Goal: Task Accomplishment & Management: Manage account settings

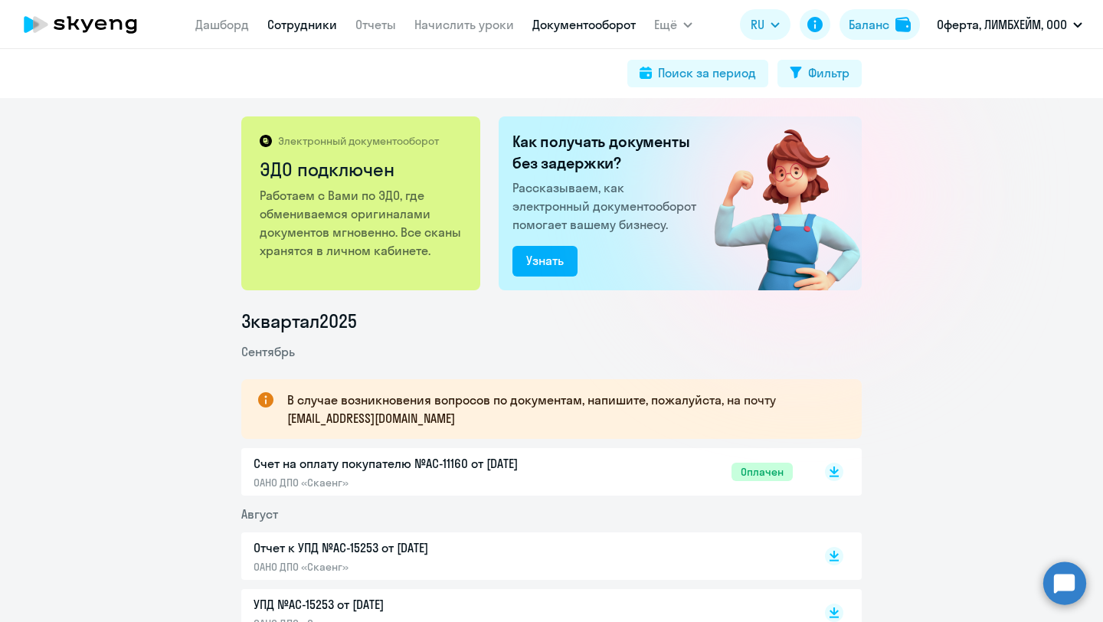
click at [302, 31] on link "Сотрудники" at bounding box center [302, 24] width 70 height 15
select select "30"
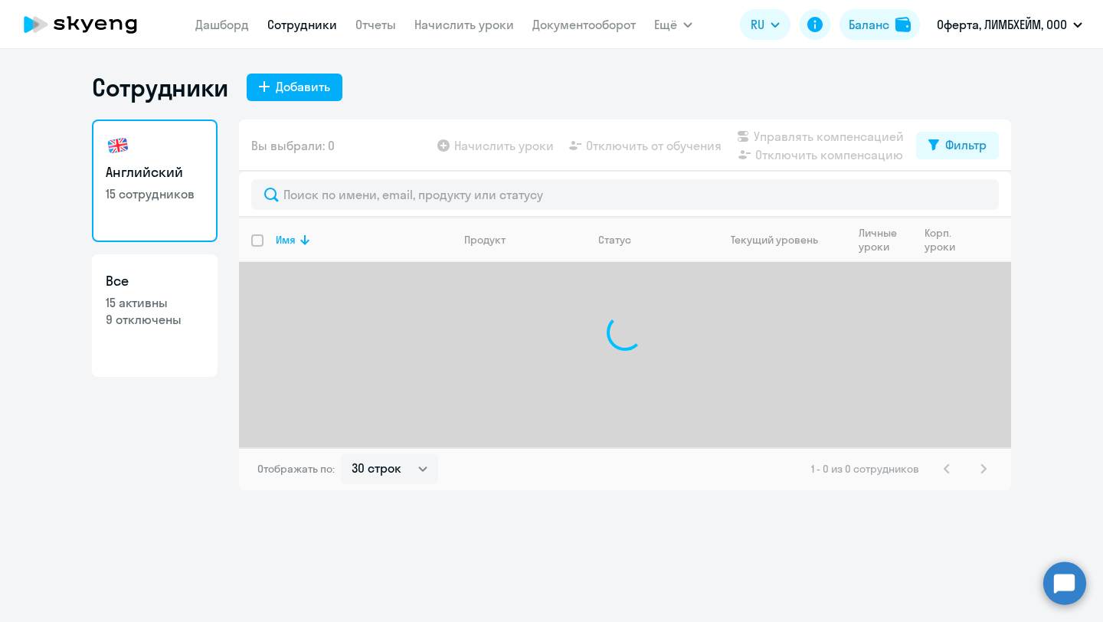
click at [443, 32] on app-menu-item-link "Начислить уроки" at bounding box center [465, 24] width 100 height 19
click at [448, 22] on link "Начислить уроки" at bounding box center [465, 24] width 100 height 15
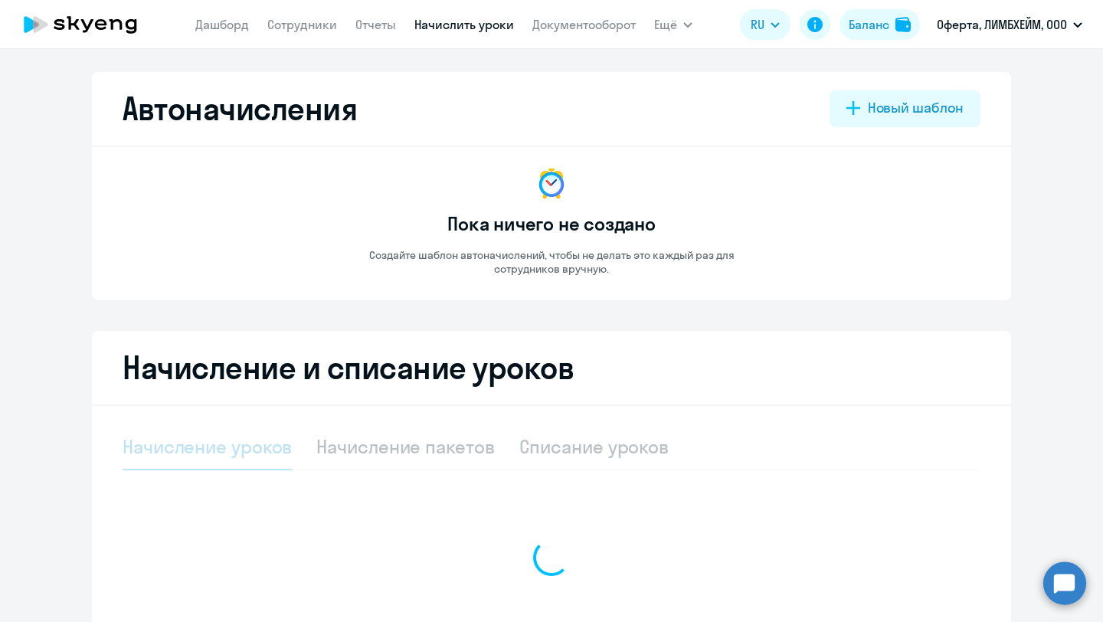
select select "10"
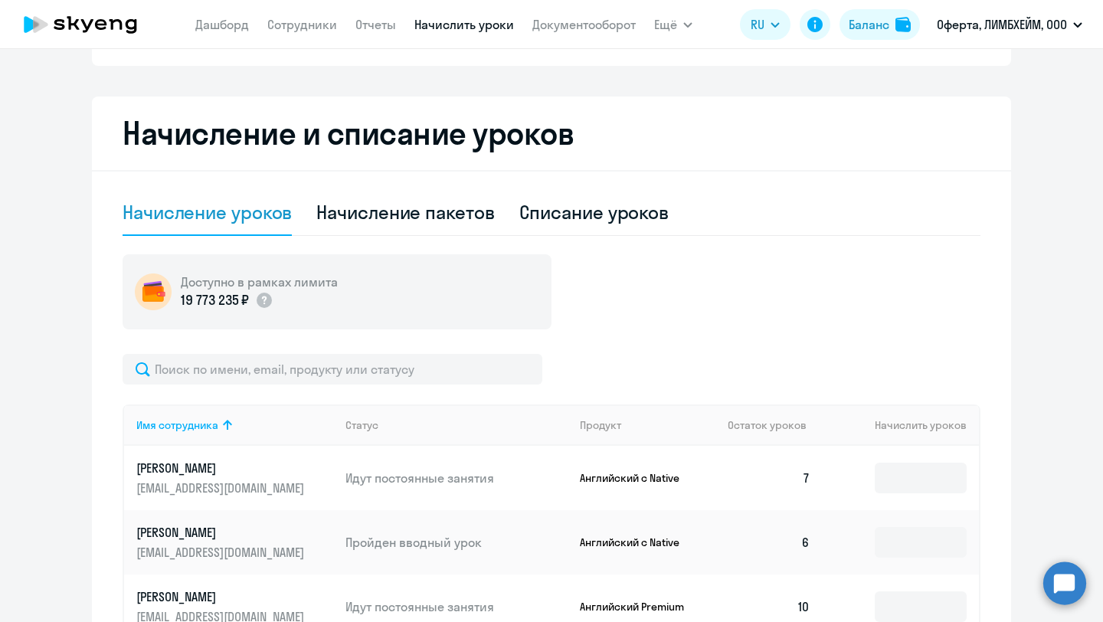
scroll to position [228, 0]
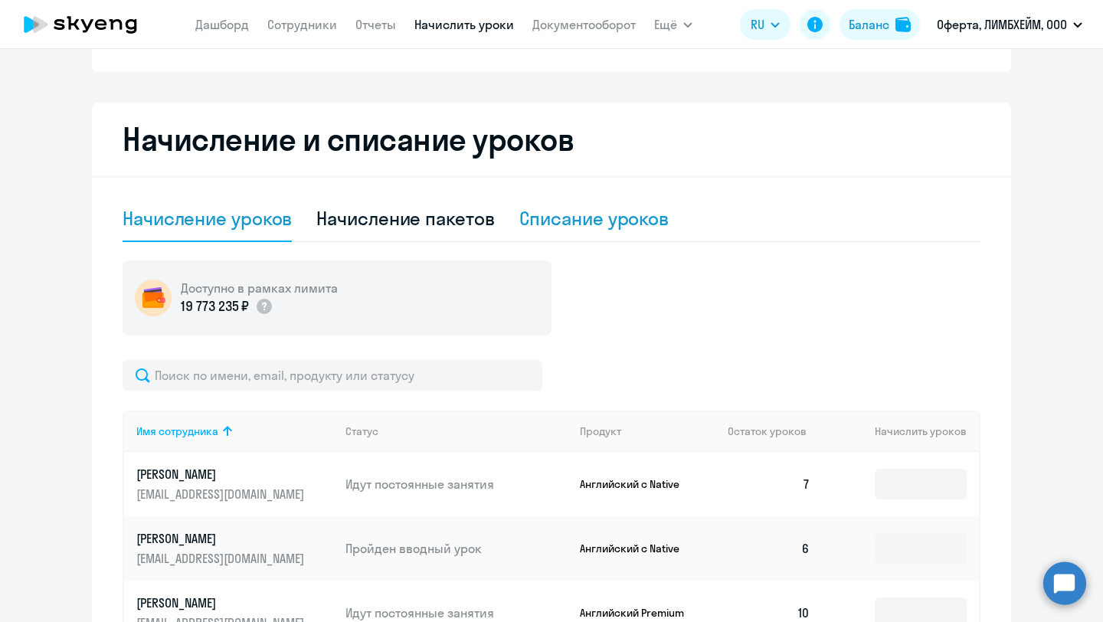
click at [578, 210] on div "Списание уроков" at bounding box center [595, 218] width 150 height 25
select select "10"
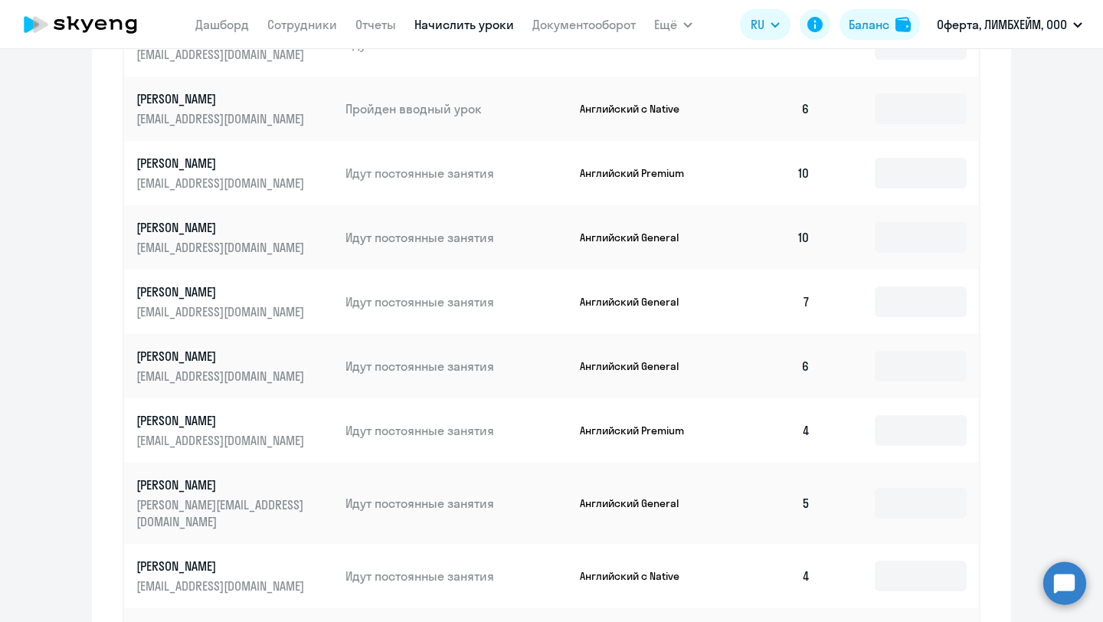
scroll to position [653, 0]
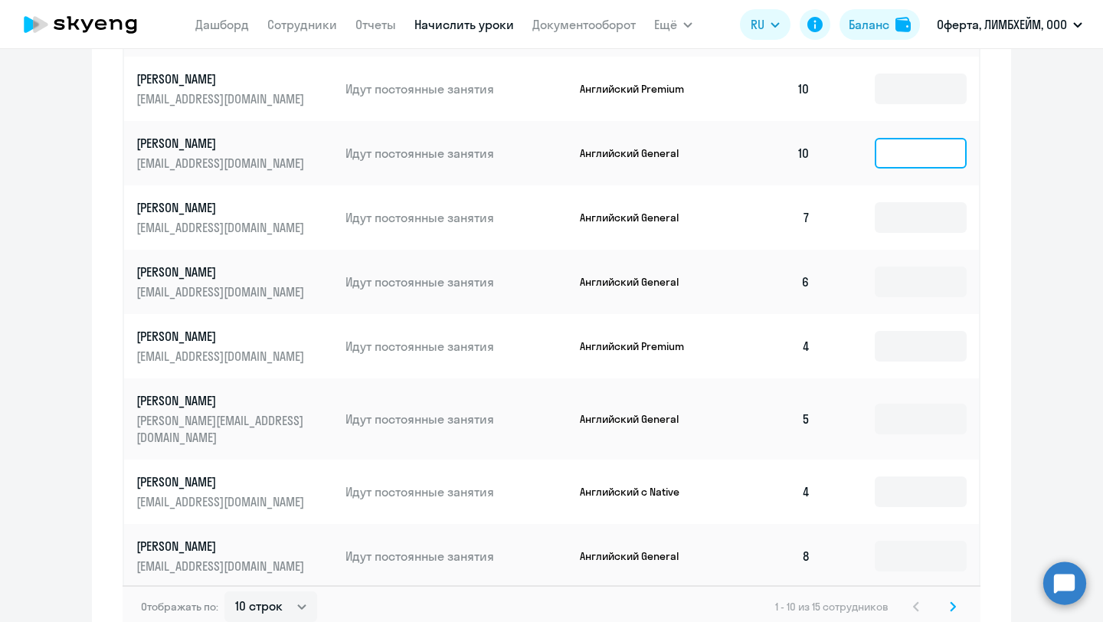
click at [896, 155] on input at bounding box center [921, 153] width 92 height 31
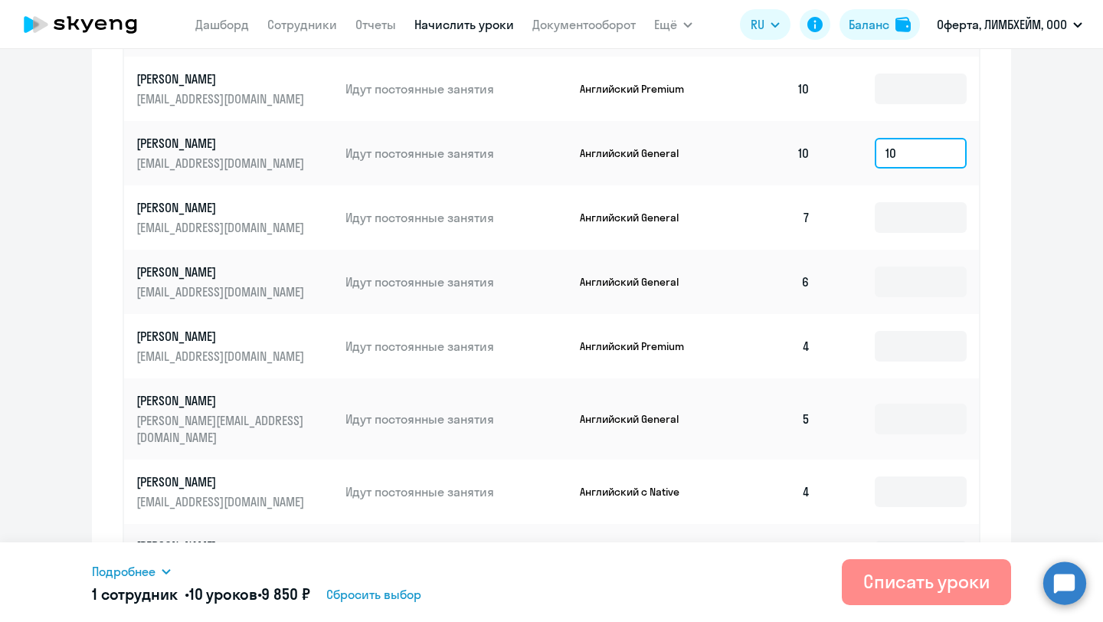
type input "10"
click at [857, 572] on button "Списать уроки" at bounding box center [926, 582] width 169 height 46
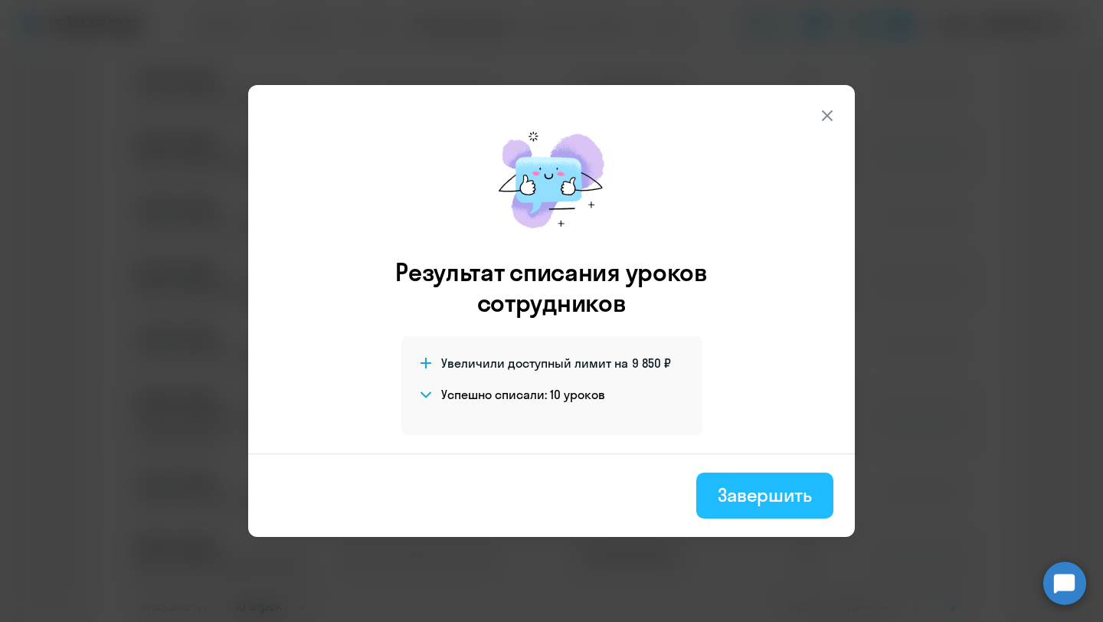
click at [772, 512] on button "Завершить" at bounding box center [765, 496] width 137 height 46
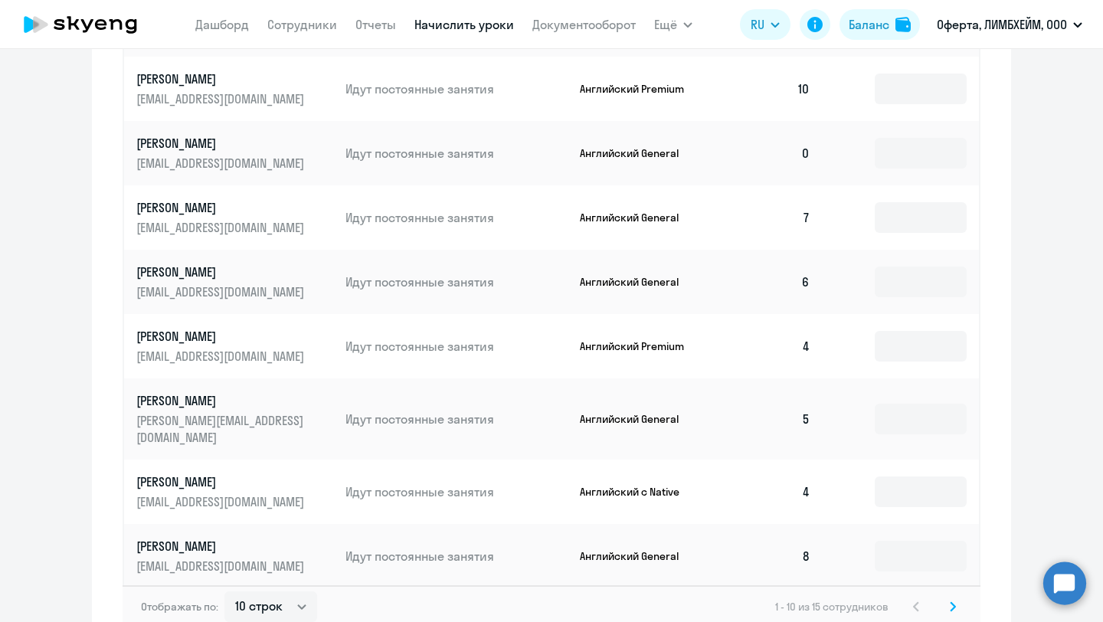
click at [189, 139] on p "[PERSON_NAME]" at bounding box center [222, 143] width 172 height 17
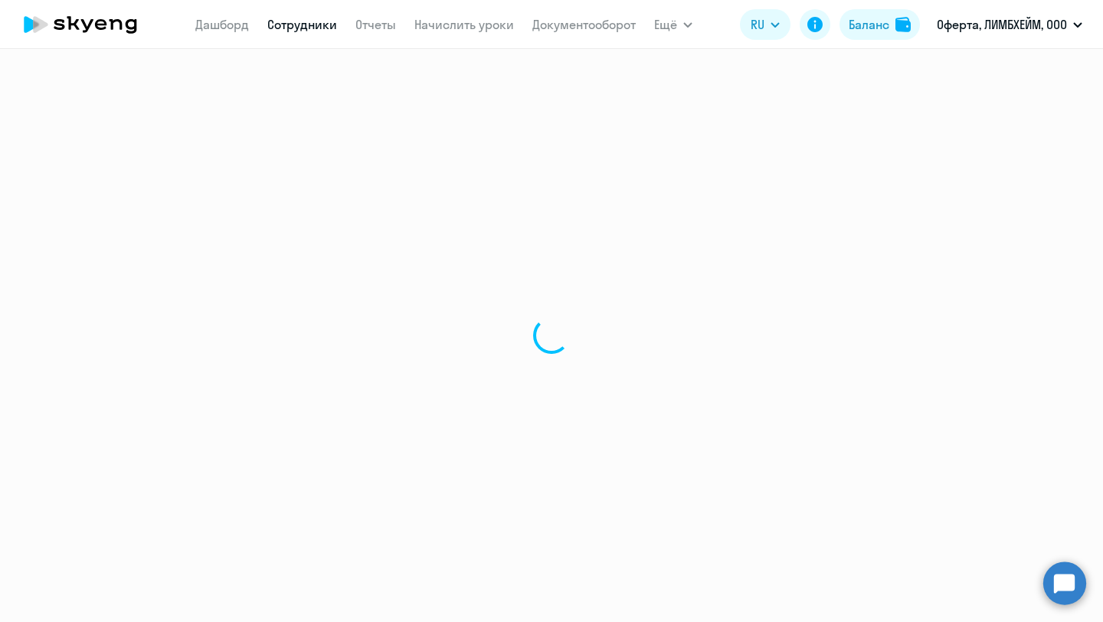
select select "english"
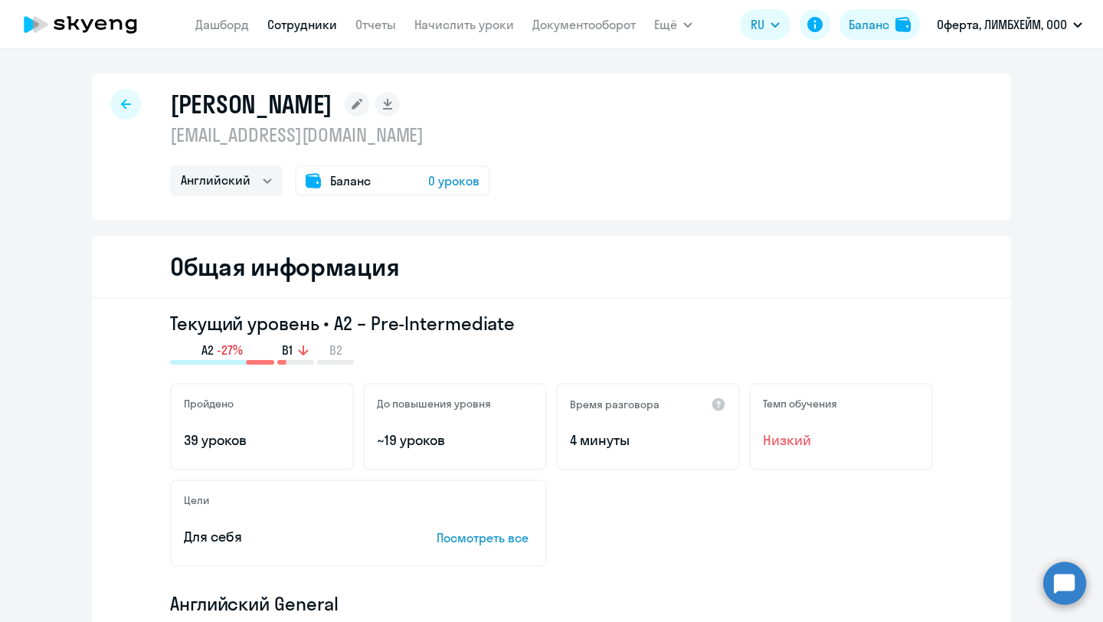
click at [136, 105] on div at bounding box center [125, 104] width 31 height 31
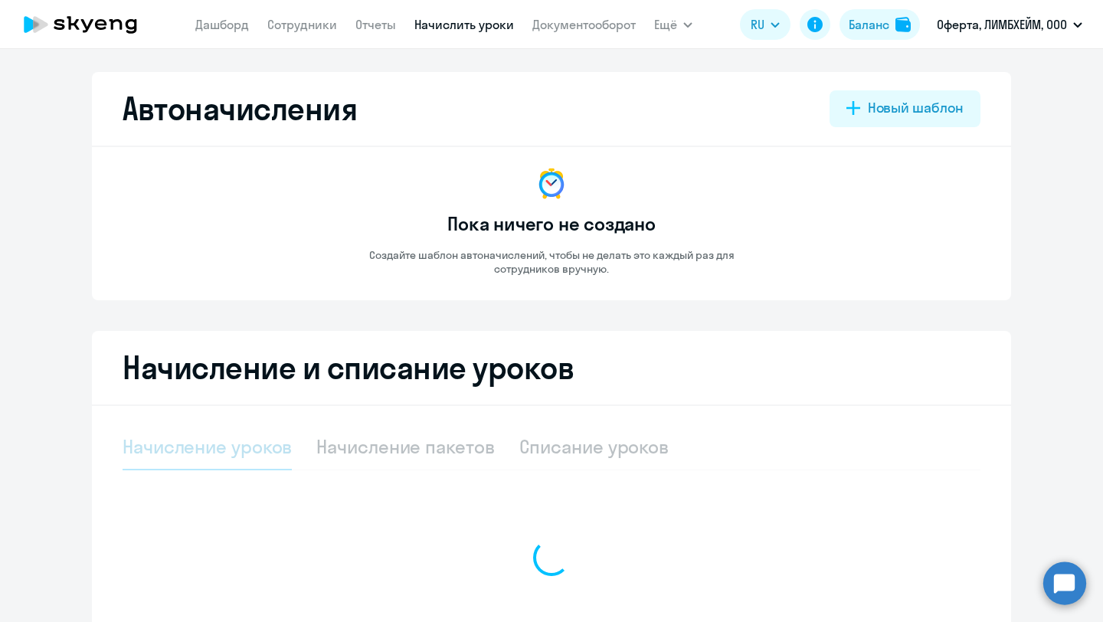
select select "10"
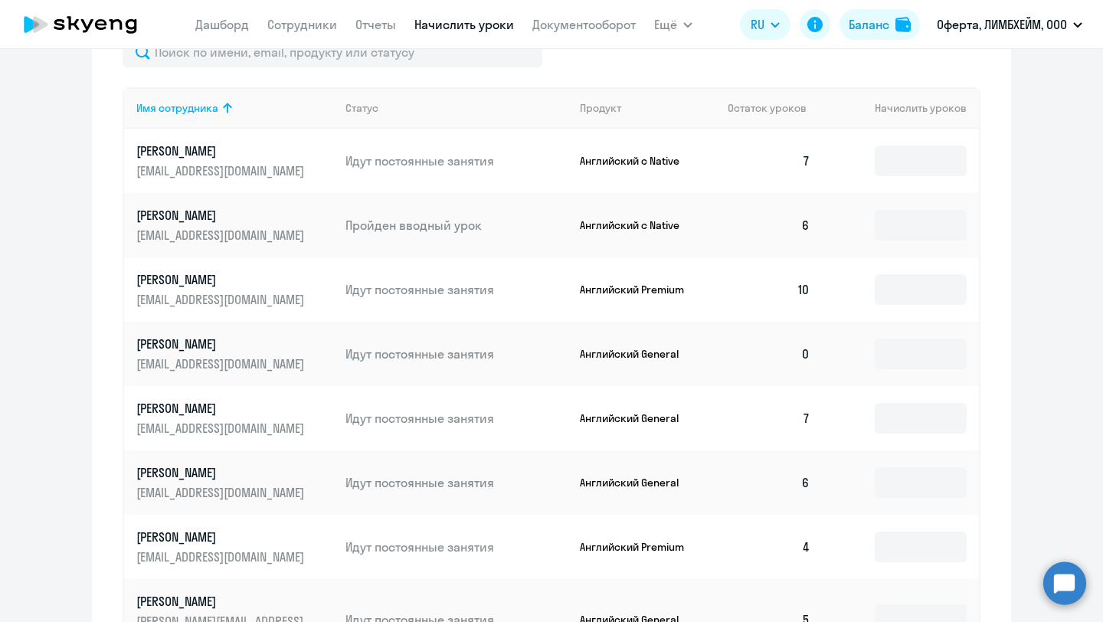
scroll to position [566, 0]
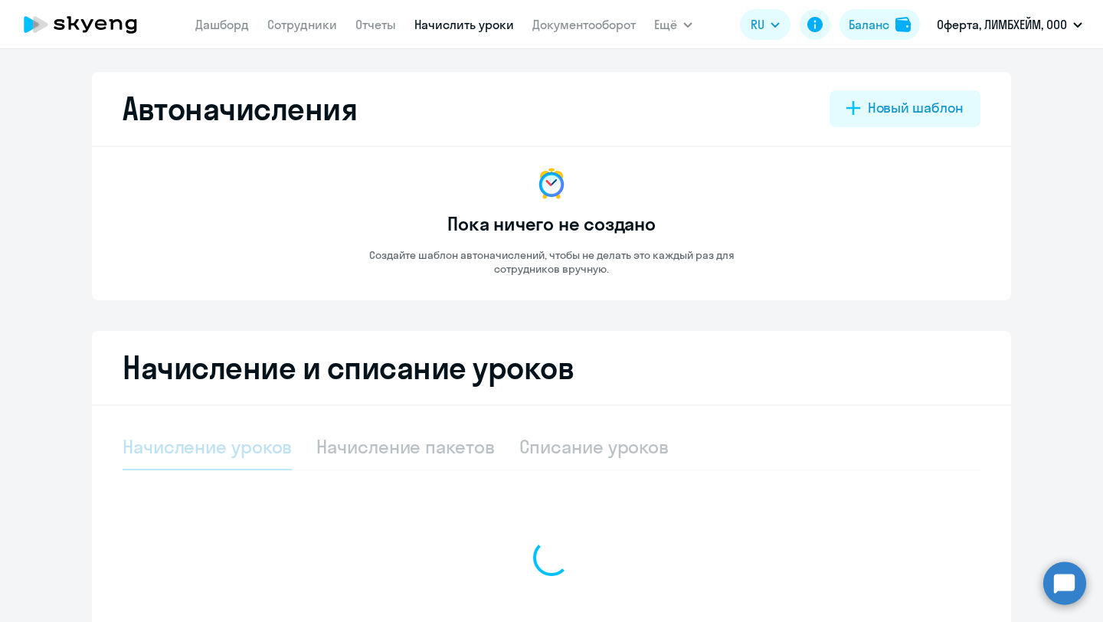
select select "10"
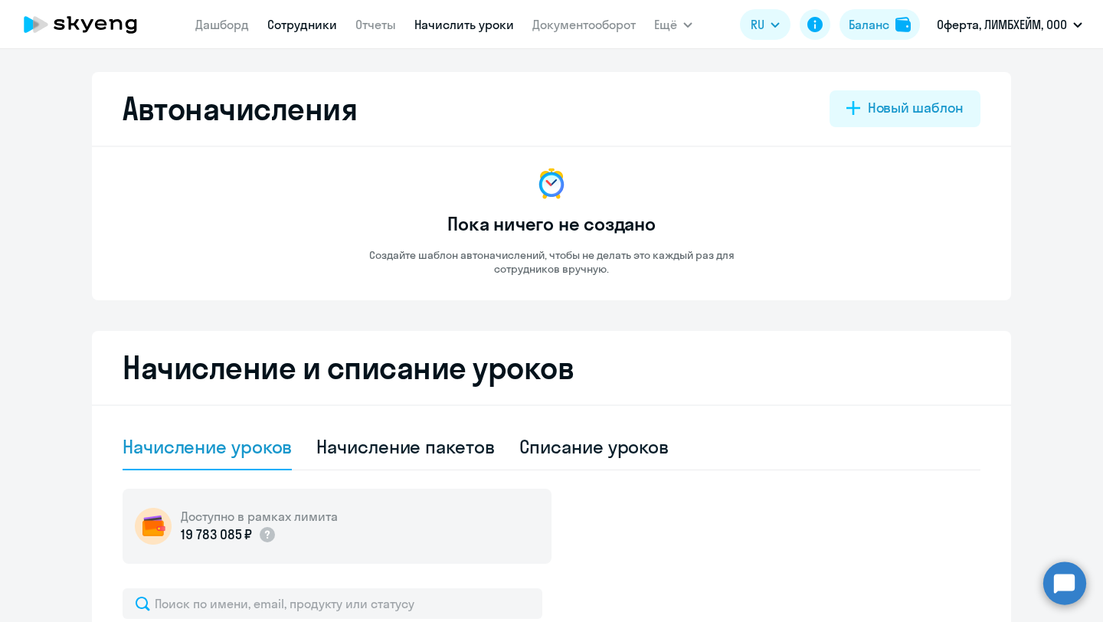
click at [313, 25] on link "Сотрудники" at bounding box center [302, 24] width 70 height 15
select select "30"
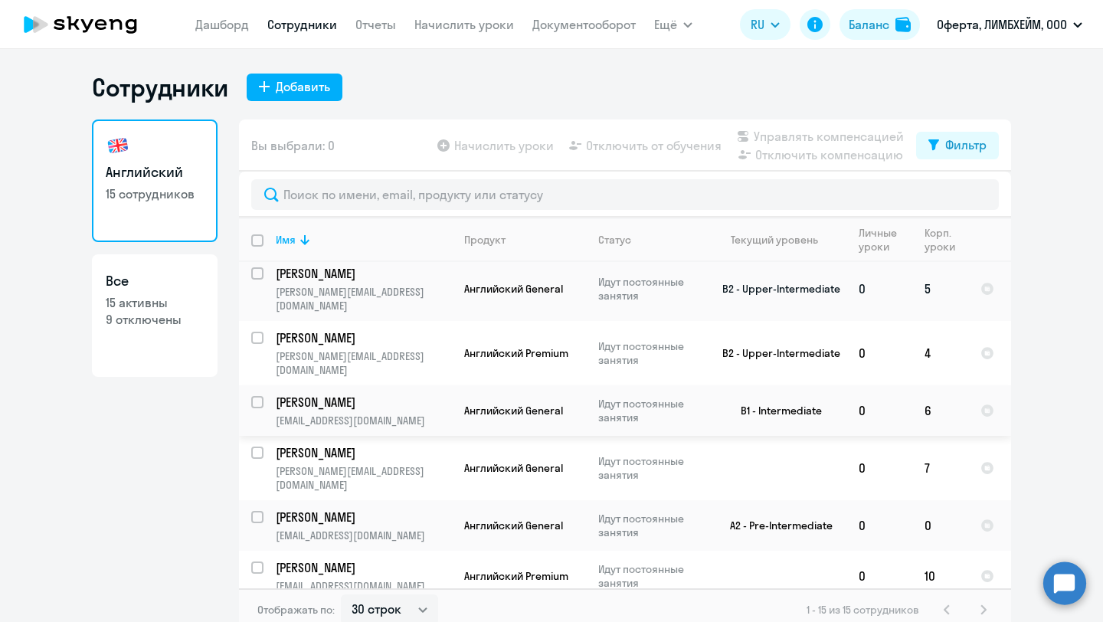
scroll to position [369, 0]
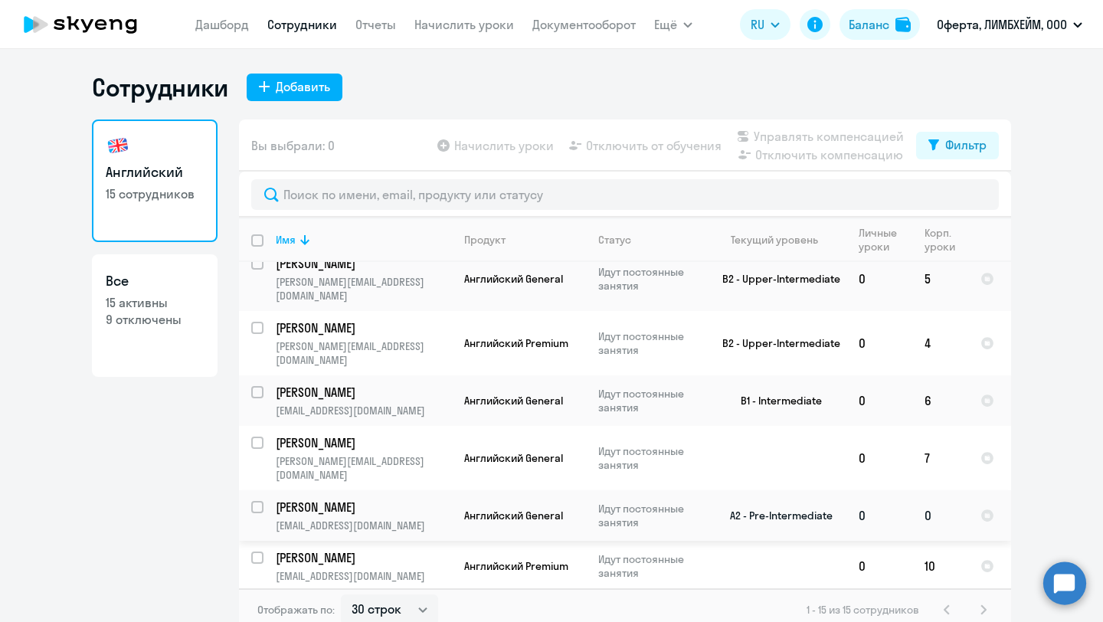
click at [257, 501] on input "select row 18816330" at bounding box center [266, 516] width 31 height 31
checkbox input "true"
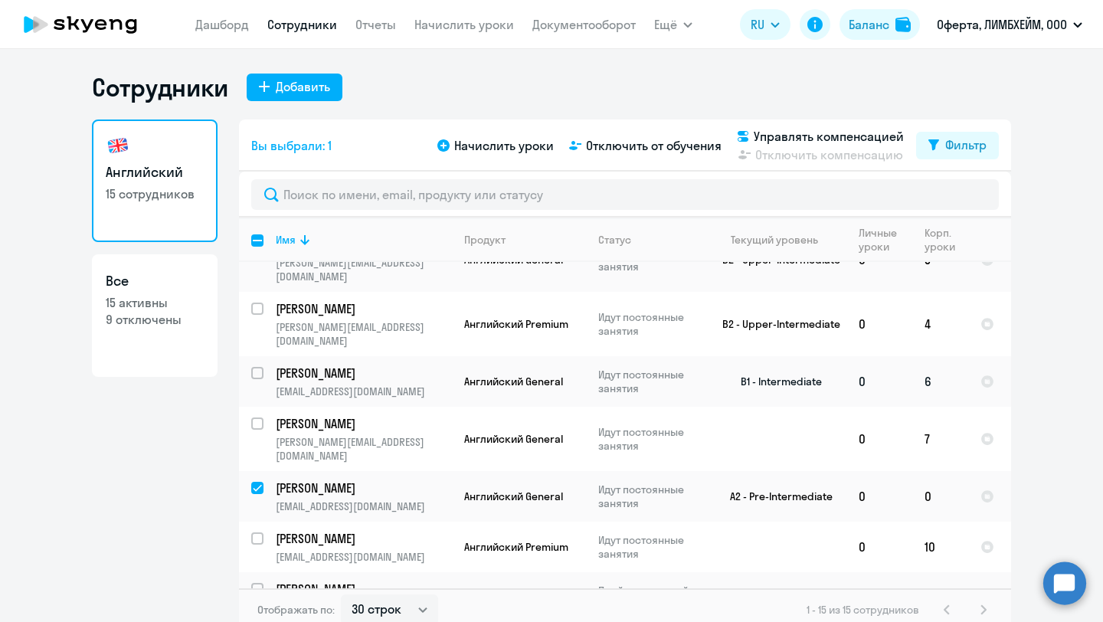
scroll to position [426, 0]
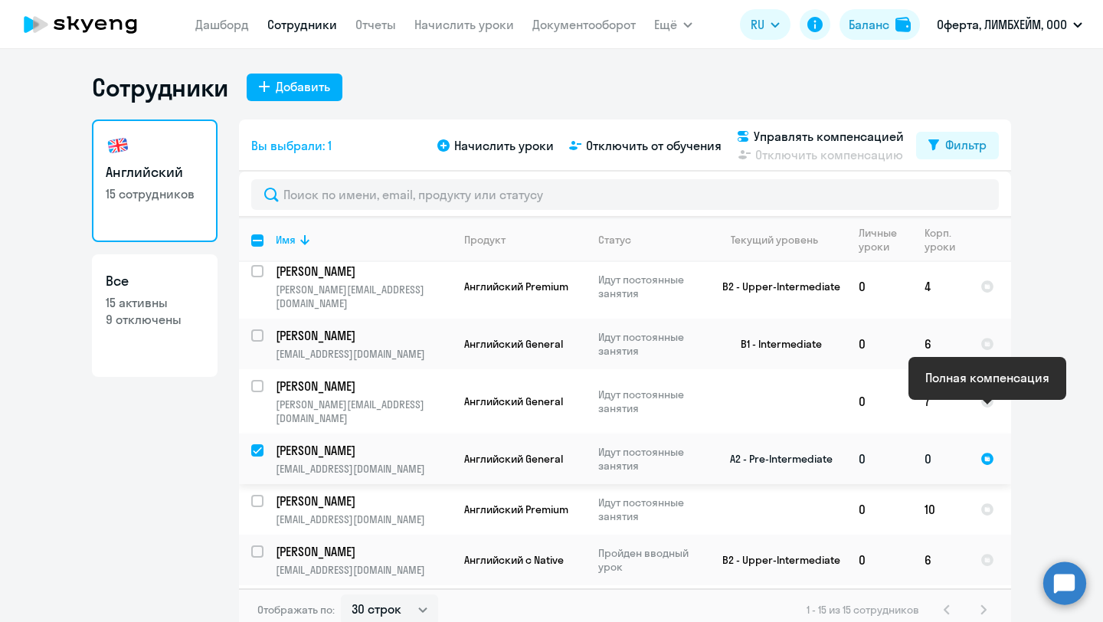
click at [989, 452] on div at bounding box center [988, 459] width 14 height 14
select select "english"
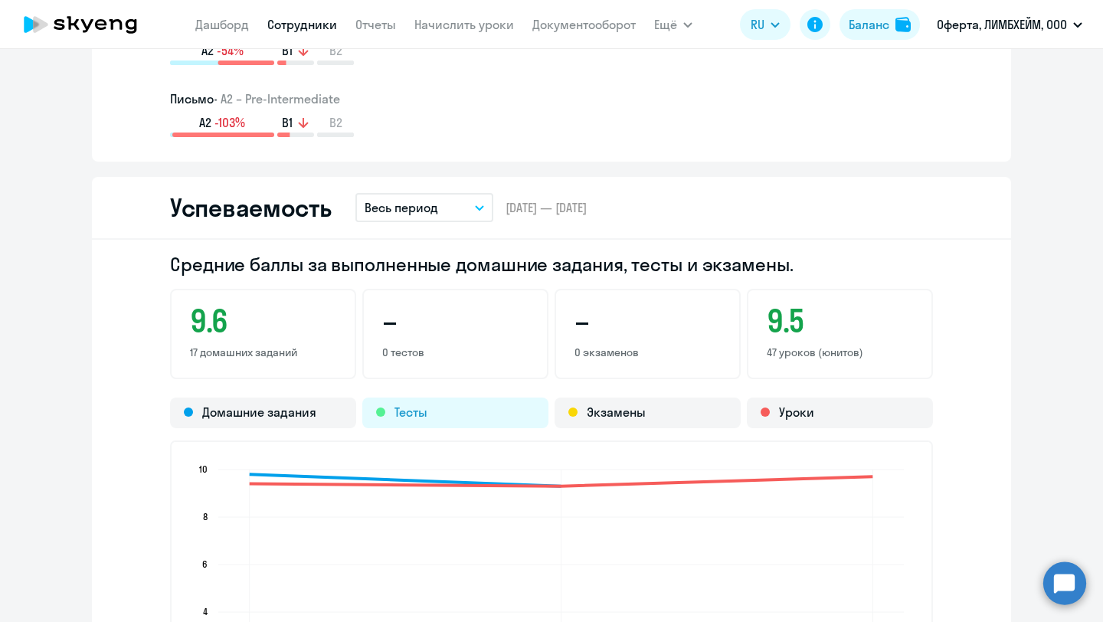
scroll to position [1408, 0]
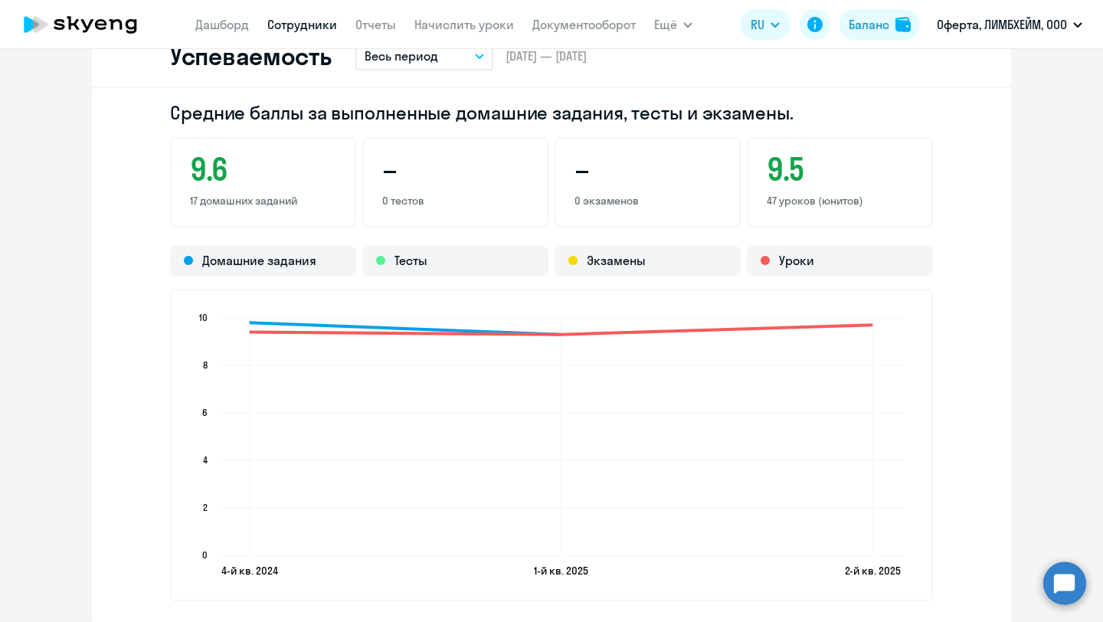
select select "30"
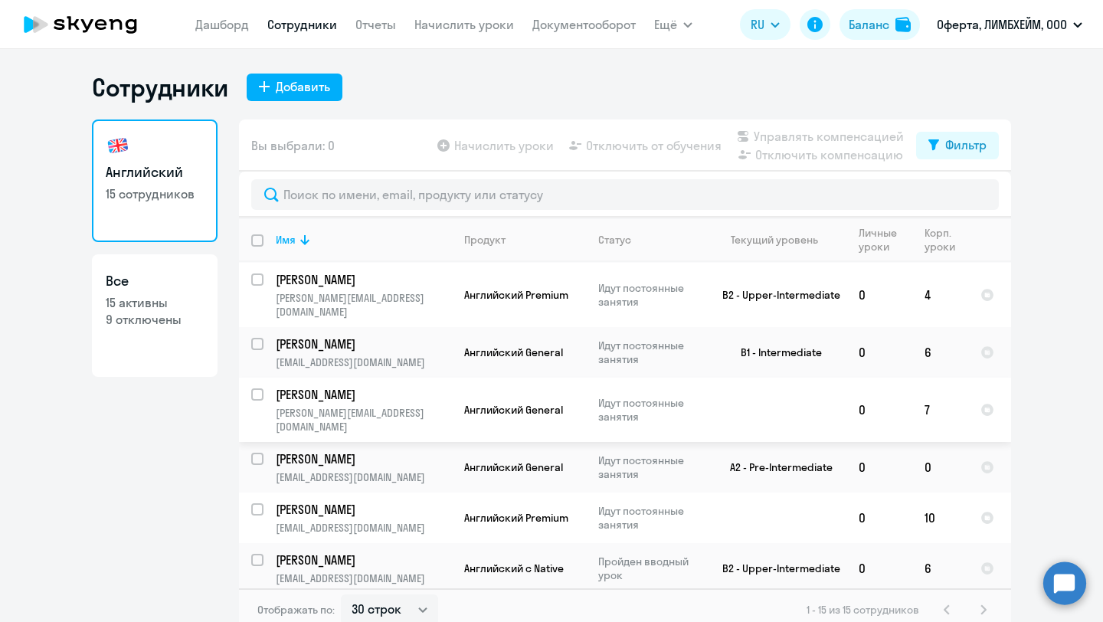
scroll to position [426, 0]
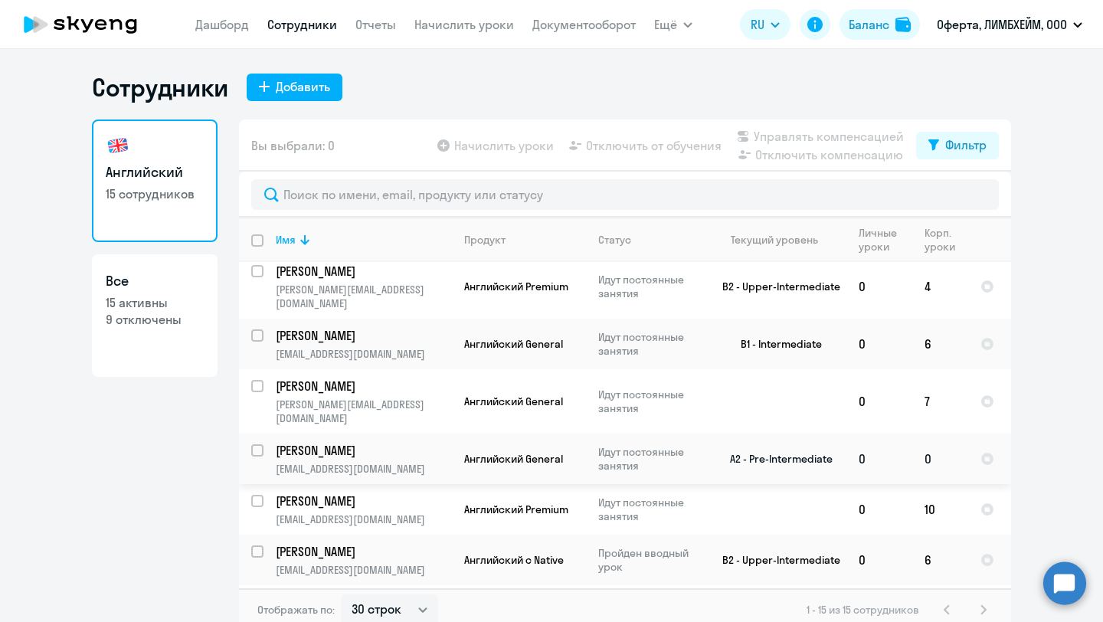
click at [353, 442] on p "[PERSON_NAME]" at bounding box center [362, 450] width 173 height 17
select select "english"
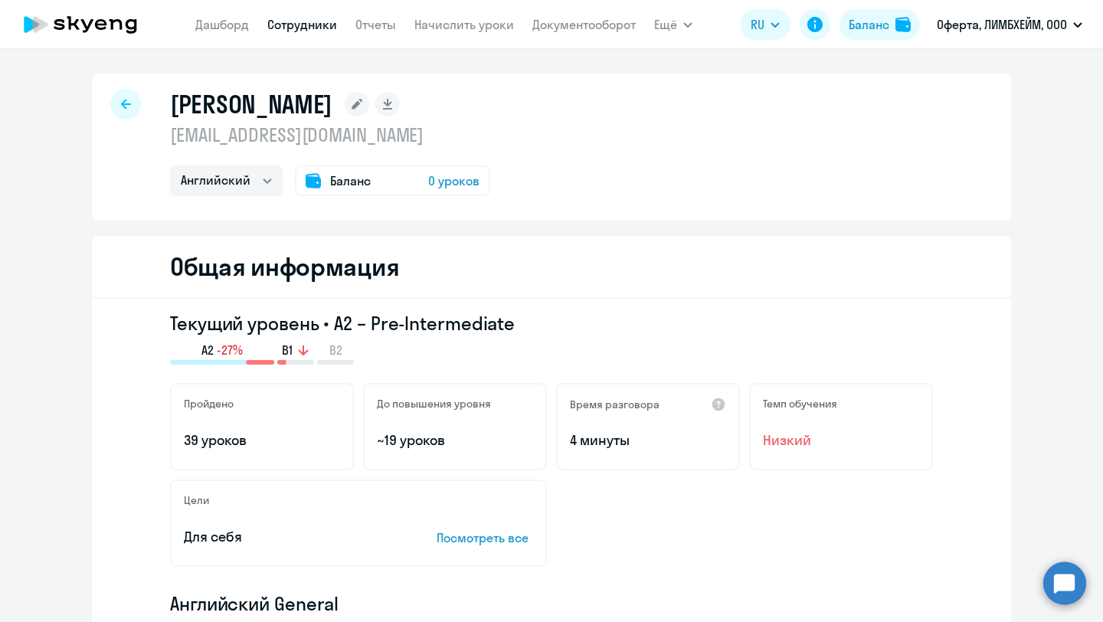
click at [136, 100] on div at bounding box center [125, 104] width 31 height 31
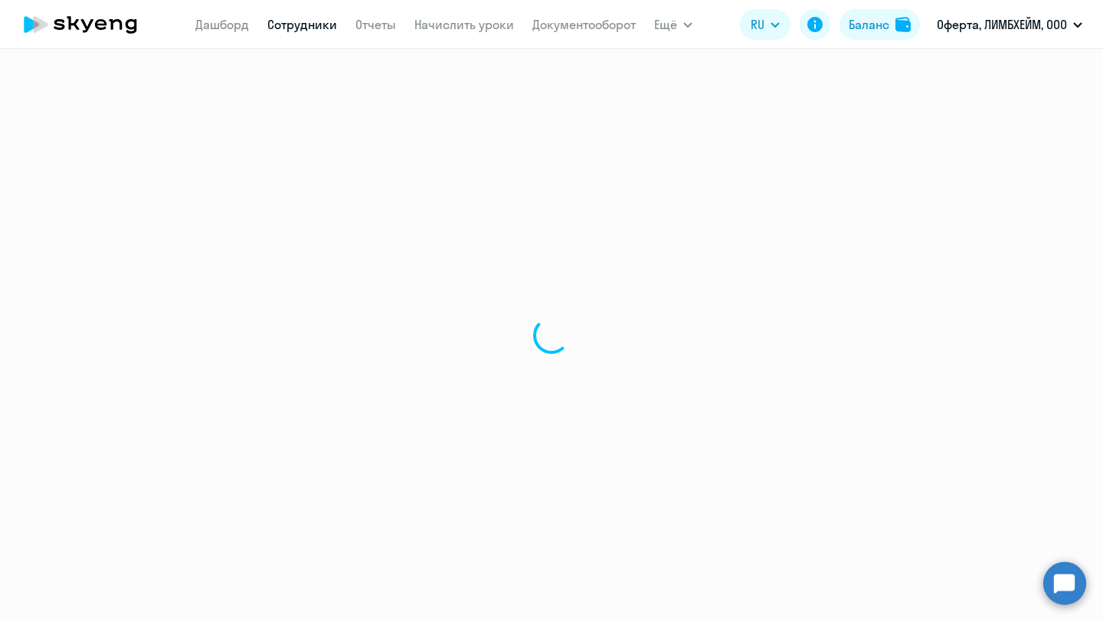
select select "30"
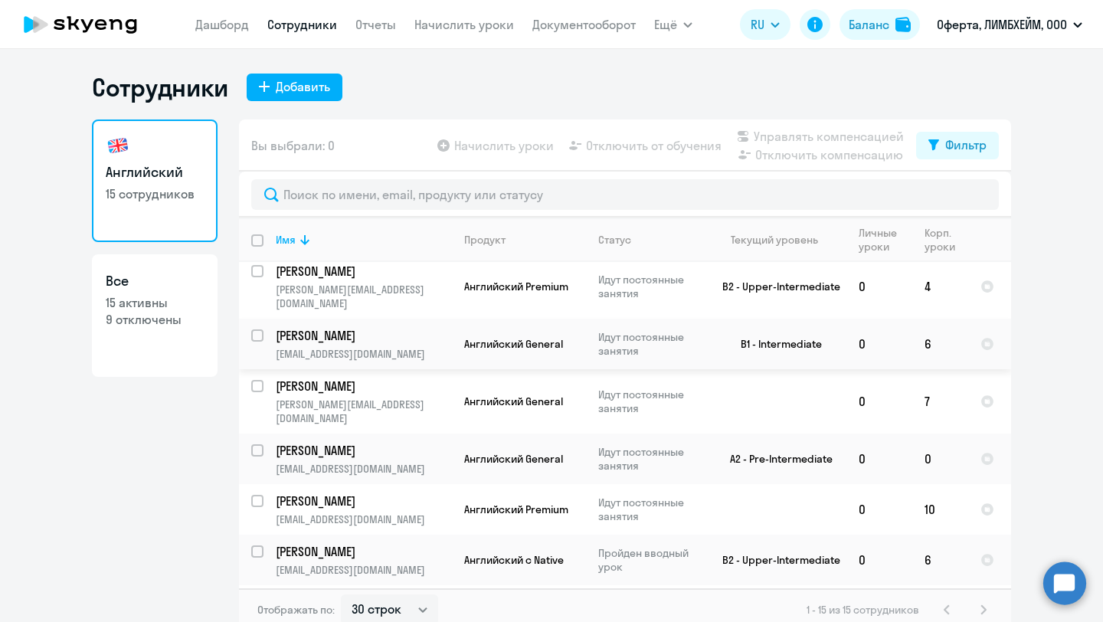
scroll to position [9, 0]
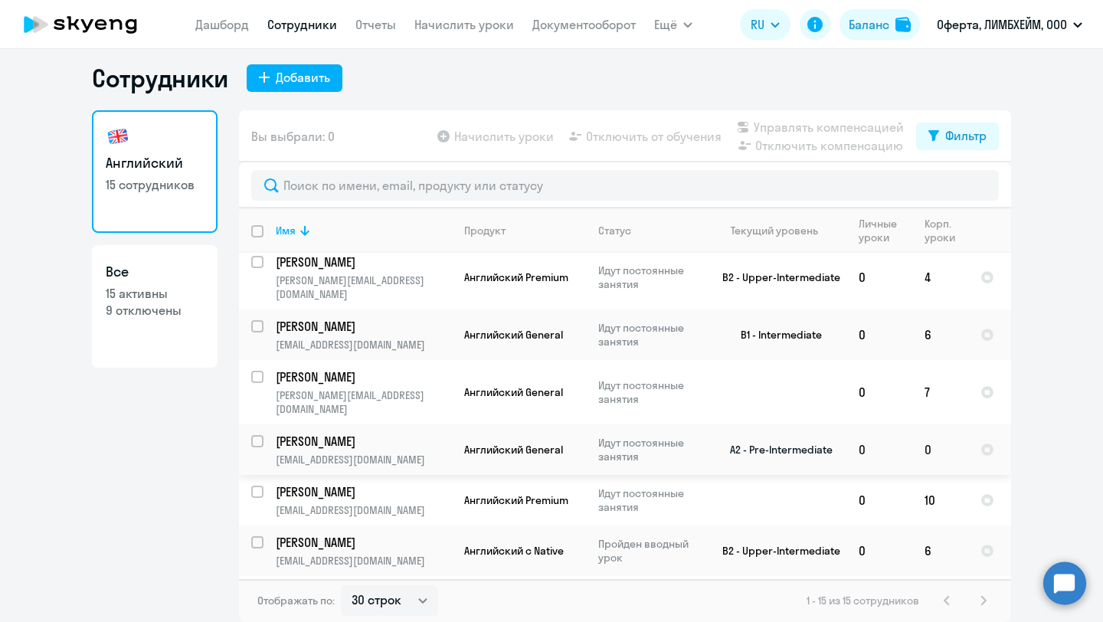
click at [264, 425] on td "[PERSON_NAME] [PERSON_NAME][EMAIL_ADDRESS][DOMAIN_NAME]" at bounding box center [358, 450] width 189 height 51
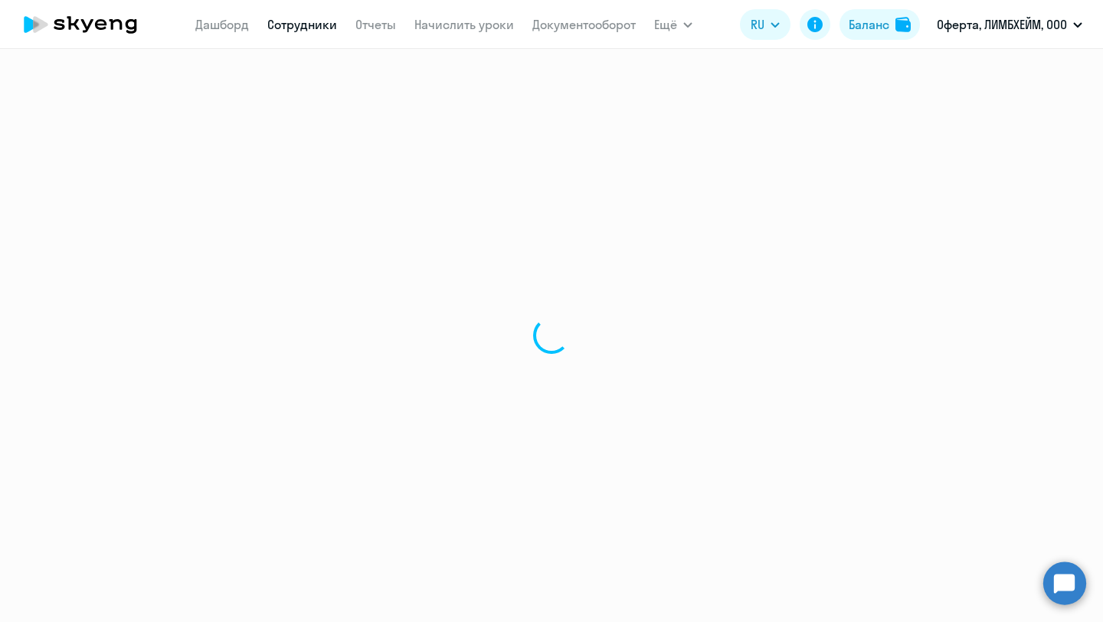
select select "english"
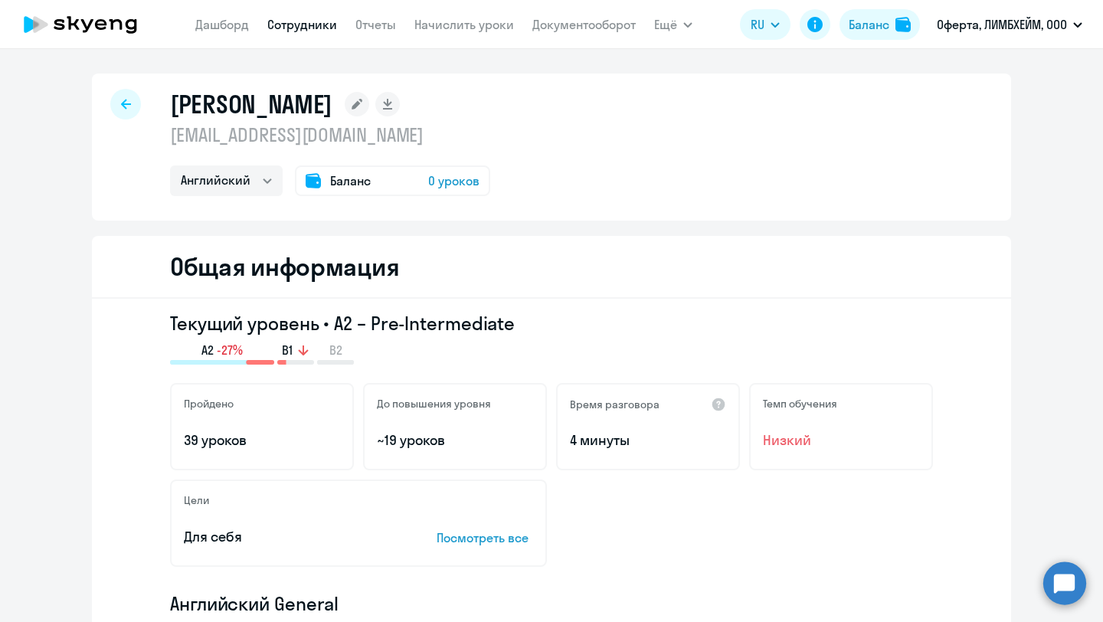
select select "30"
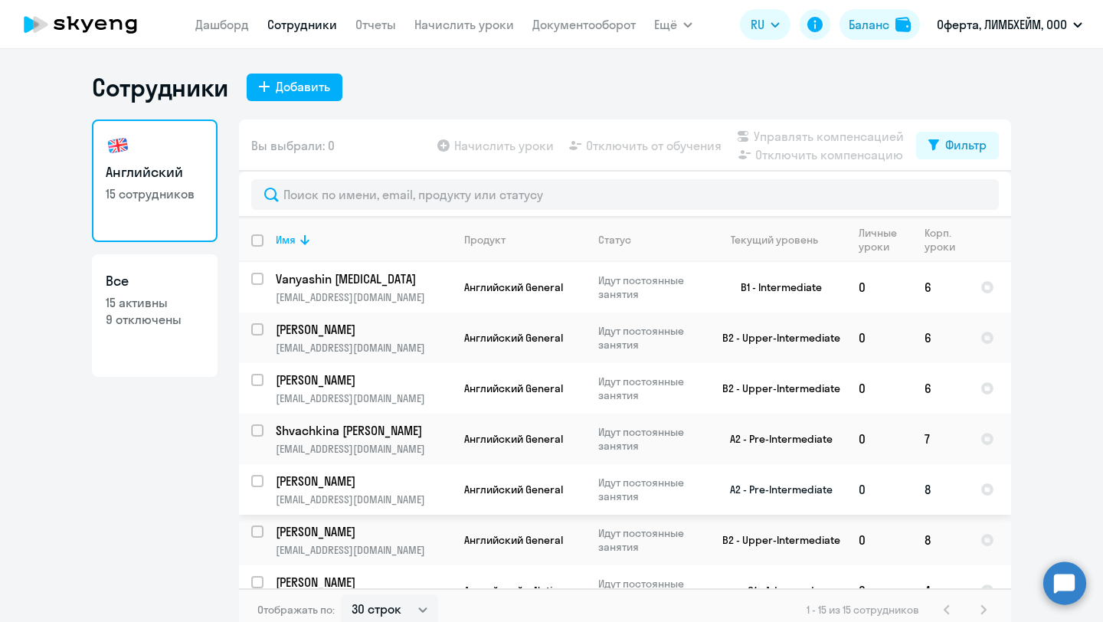
scroll to position [426, 0]
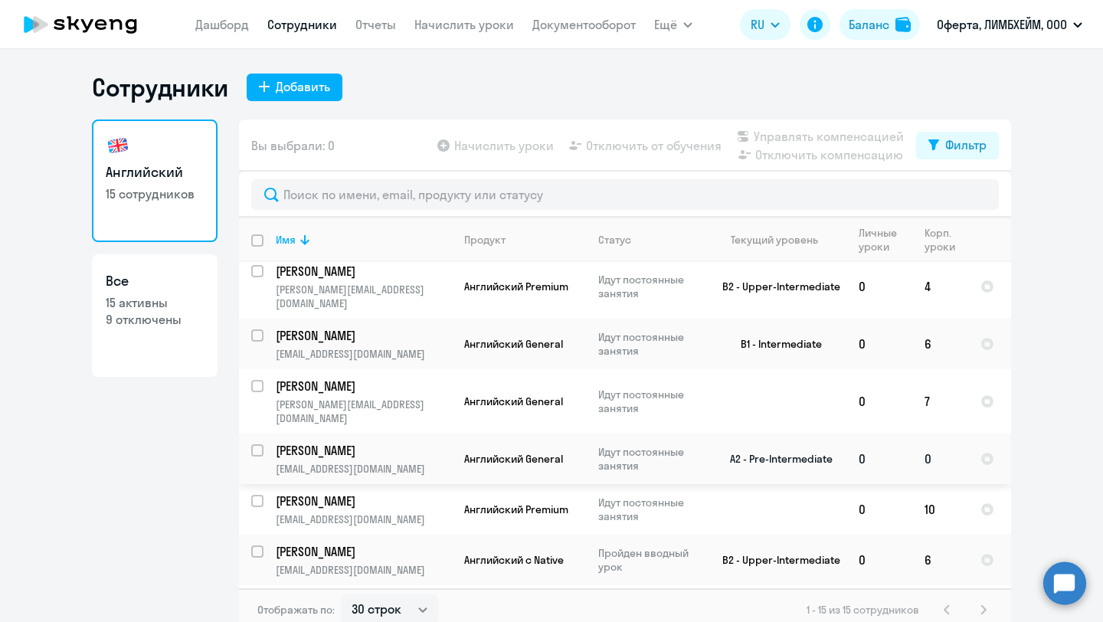
click at [261, 444] on input "select row 18816330" at bounding box center [266, 459] width 31 height 31
checkbox input "true"
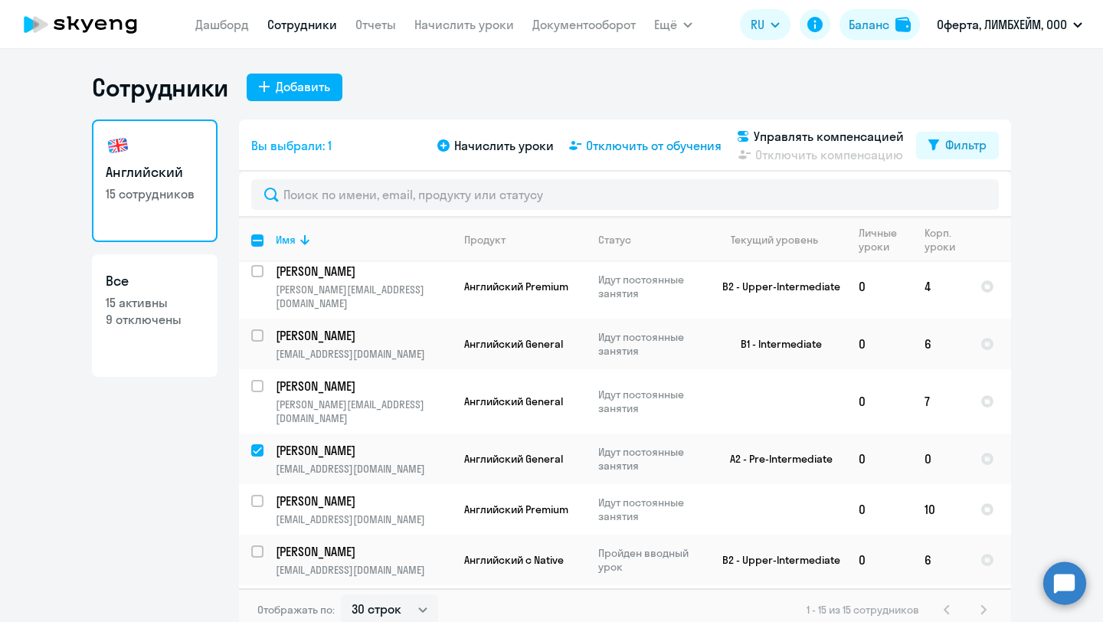
click at [661, 146] on span "Отключить от обучения" at bounding box center [654, 145] width 136 height 18
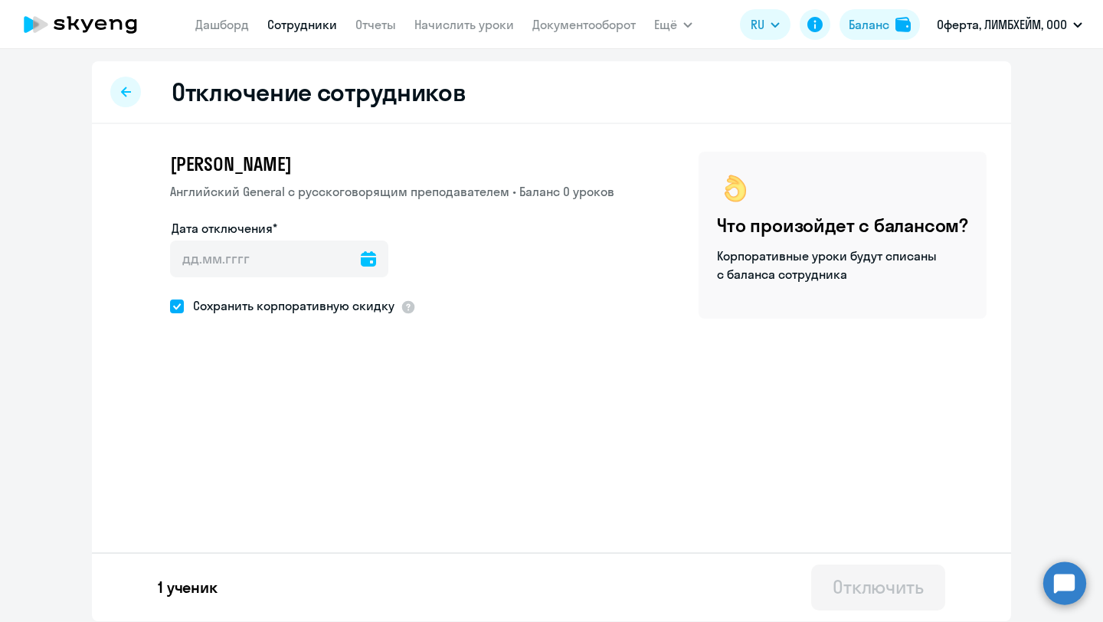
click at [361, 257] on icon at bounding box center [368, 258] width 15 height 15
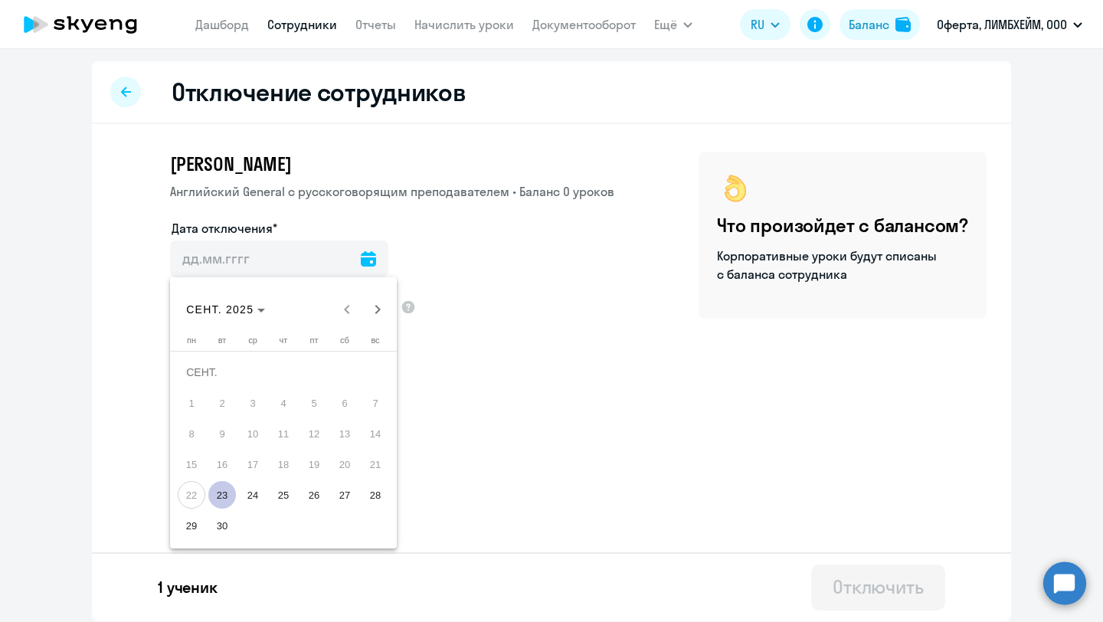
click at [222, 501] on span "23" at bounding box center [222, 495] width 28 height 28
type input "[DATE]"
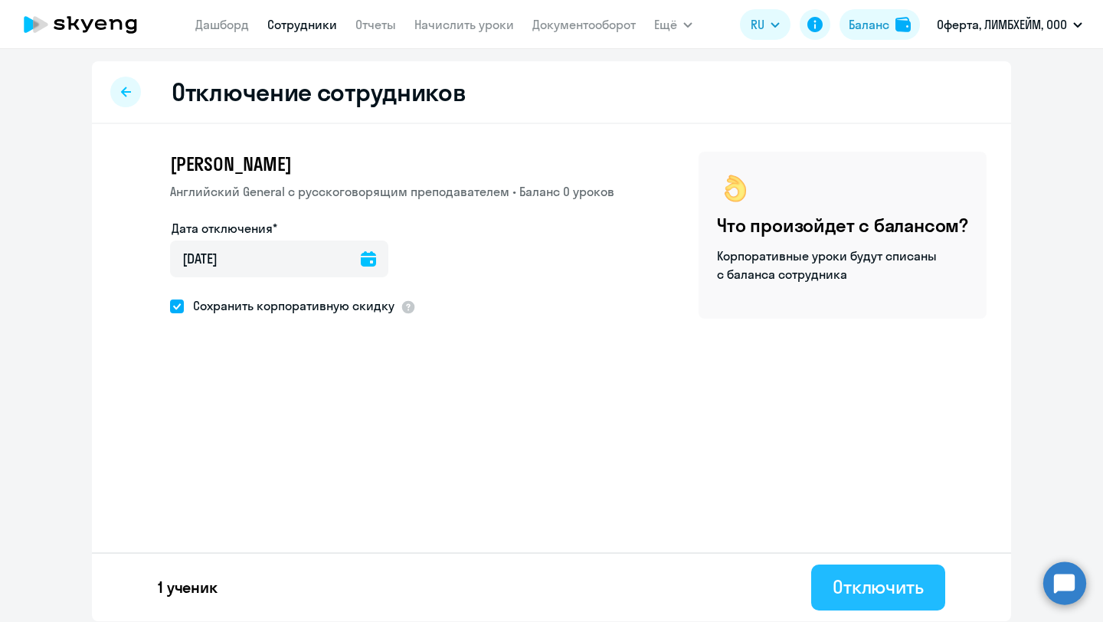
click at [846, 583] on div "Отключить" at bounding box center [878, 587] width 91 height 25
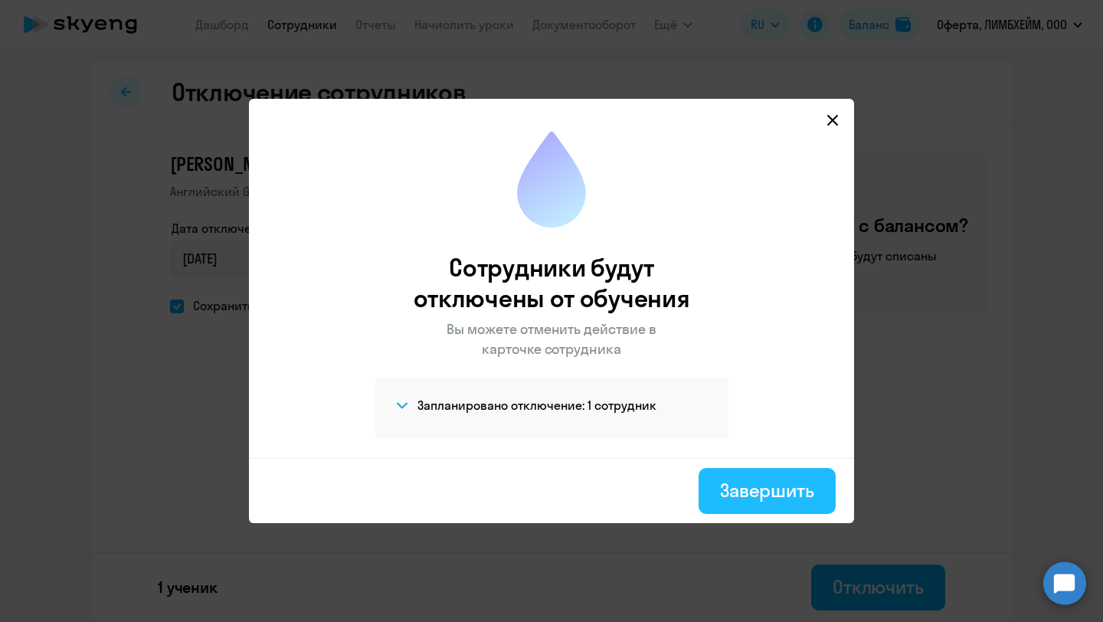
click at [772, 499] on div "Завершить" at bounding box center [767, 490] width 94 height 25
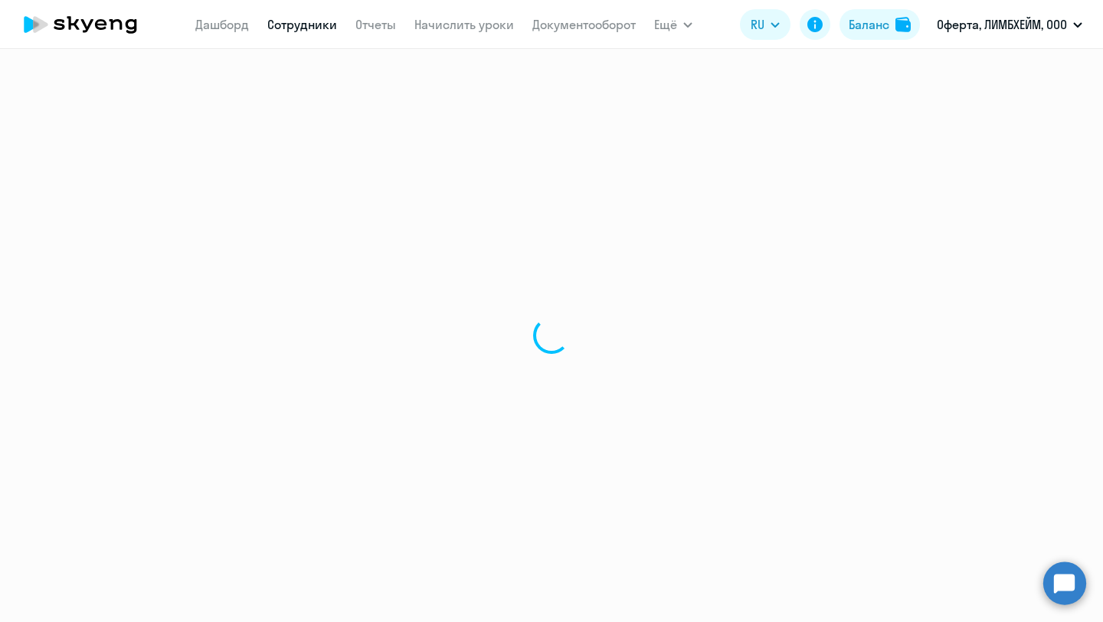
select select "30"
